Goal: Transaction & Acquisition: Purchase product/service

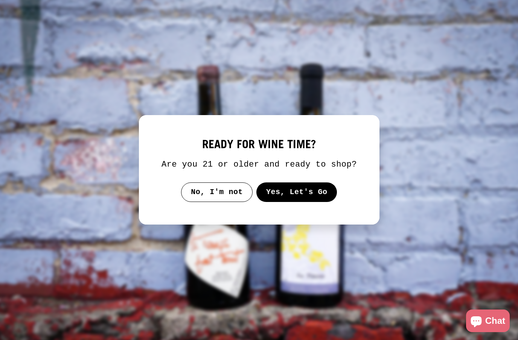
click at [311, 202] on button "Yes, Let's Go" at bounding box center [296, 192] width 81 height 20
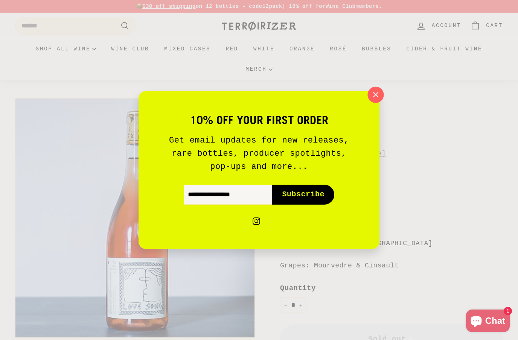
click at [383, 92] on button ""Close (esc)"" at bounding box center [375, 95] width 16 height 16
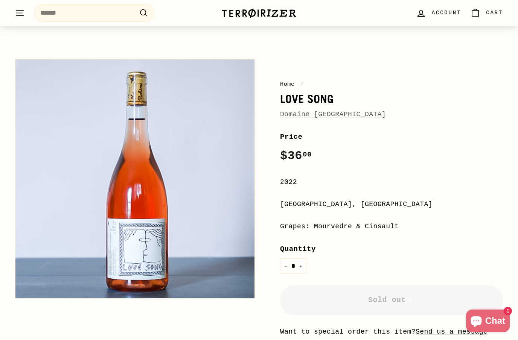
scroll to position [40, 0]
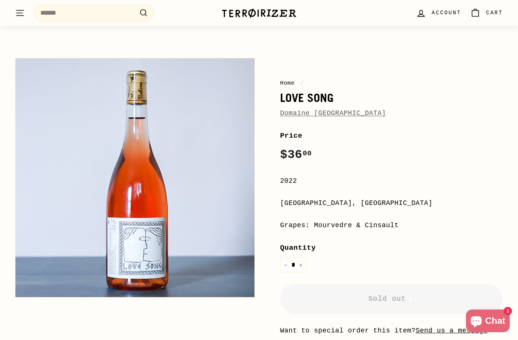
click at [304, 114] on link "Domaine La Boheme" at bounding box center [333, 113] width 106 height 8
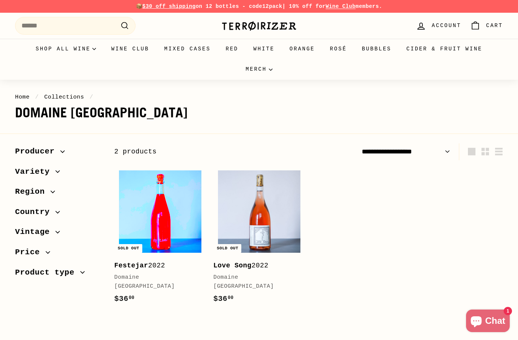
click at [149, 215] on img at bounding box center [160, 211] width 82 height 82
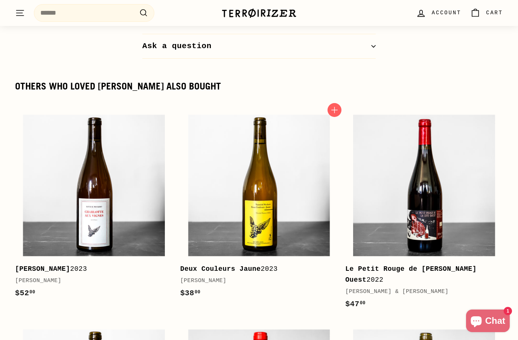
scroll to position [830, 0]
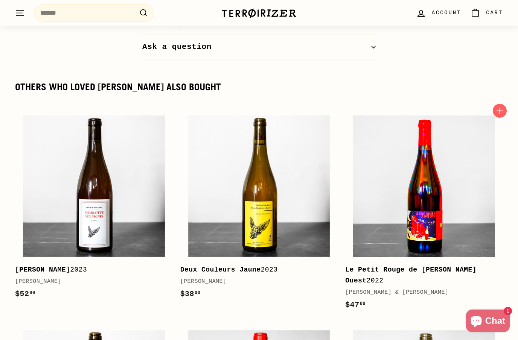
click at [417, 199] on img at bounding box center [424, 186] width 142 height 142
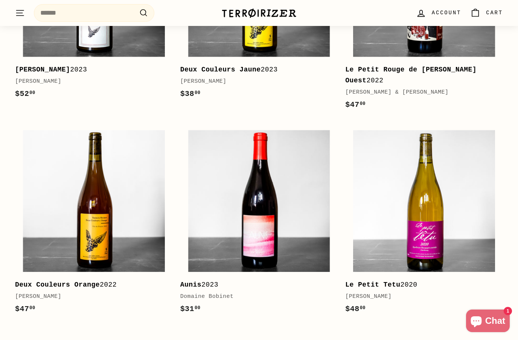
scroll to position [1039, 0]
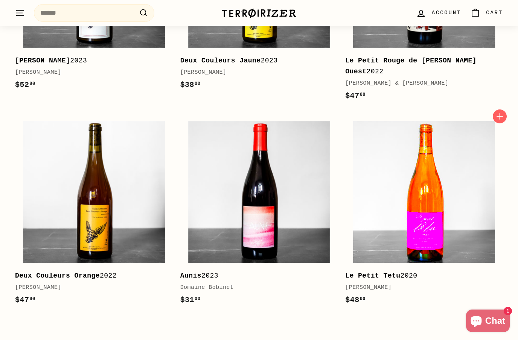
click at [430, 203] on img at bounding box center [424, 192] width 142 height 142
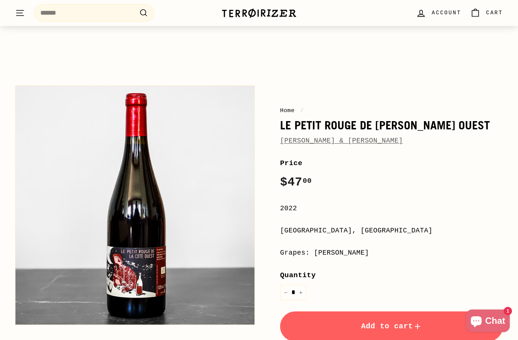
scroll to position [18, 0]
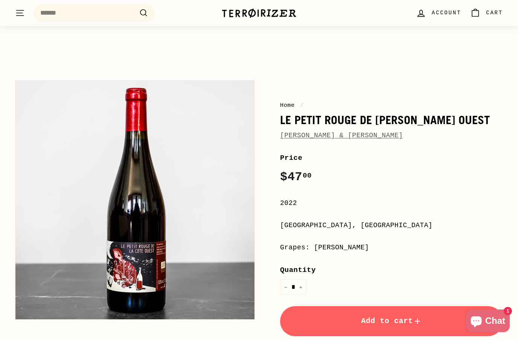
click at [384, 320] on span "Add to cart" at bounding box center [391, 321] width 61 height 9
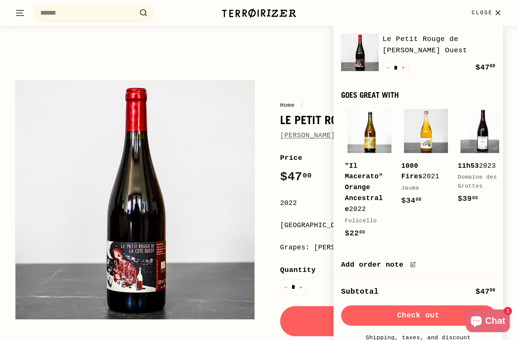
click at [193, 331] on div "Home / Le Petit Rouge de la Cote Ouest Marie & Vincent Tricot Price Regular pri…" at bounding box center [255, 274] width 496 height 397
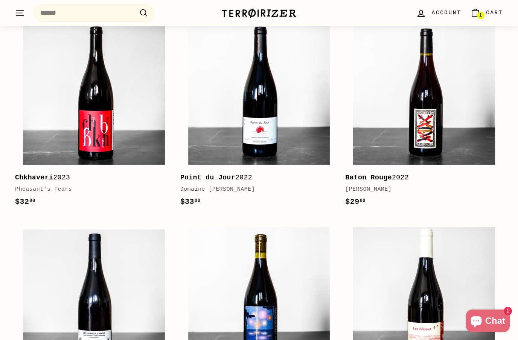
scroll to position [908, 0]
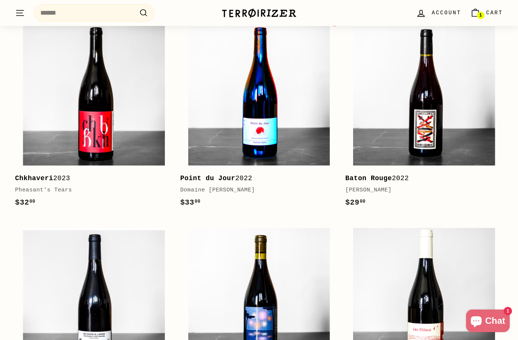
click at [269, 127] on img at bounding box center [259, 95] width 142 height 142
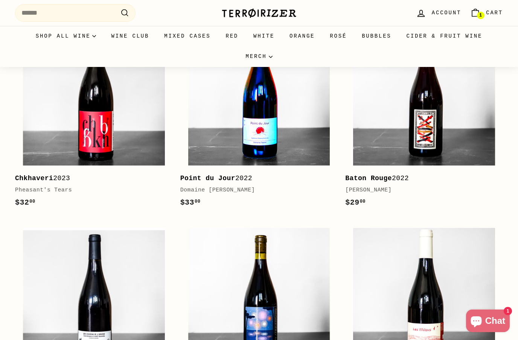
scroll to position [934, 0]
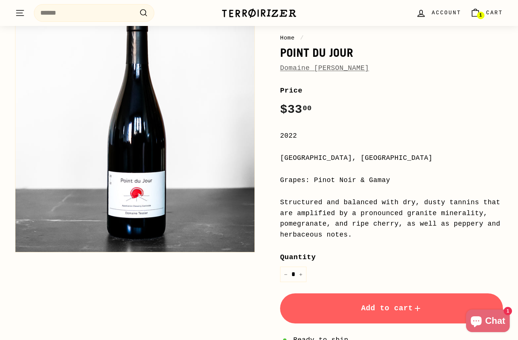
scroll to position [92, 0]
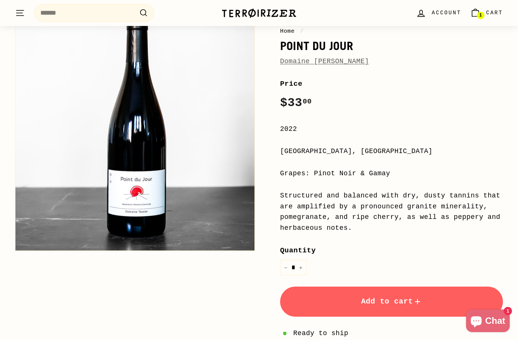
click at [389, 302] on span "Add to cart" at bounding box center [391, 301] width 61 height 9
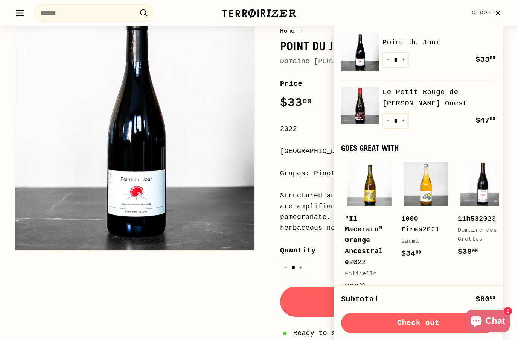
click at [164, 286] on div "Home / Point du Jour Domaine Philippe Tessier Price Regular price $33 00 $33.00…" at bounding box center [255, 227] width 496 height 451
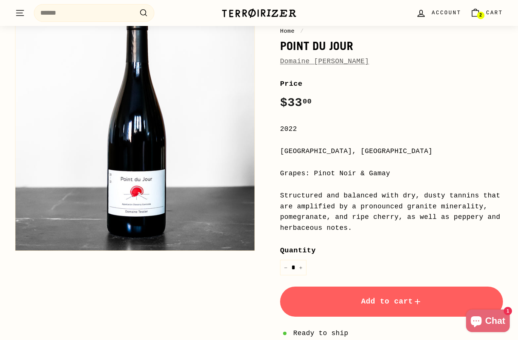
scroll to position [119, 0]
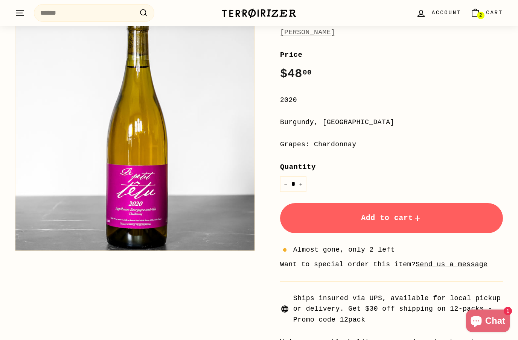
scroll to position [129, 0]
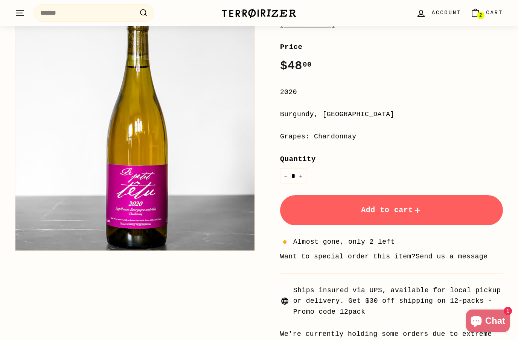
click at [392, 213] on button "Add to cart" at bounding box center [391, 210] width 223 height 30
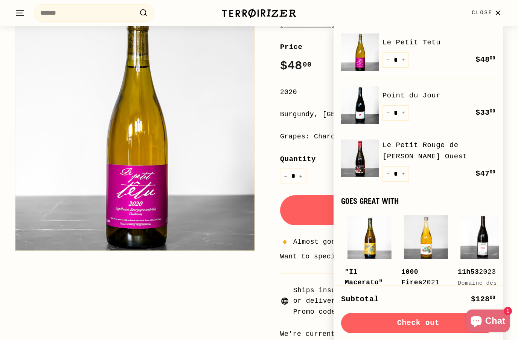
click at [432, 325] on button "Check out" at bounding box center [418, 323] width 154 height 20
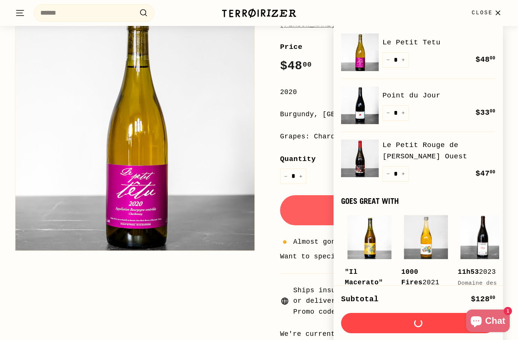
scroll to position [156, 0]
